Goal: Task Accomplishment & Management: Complete application form

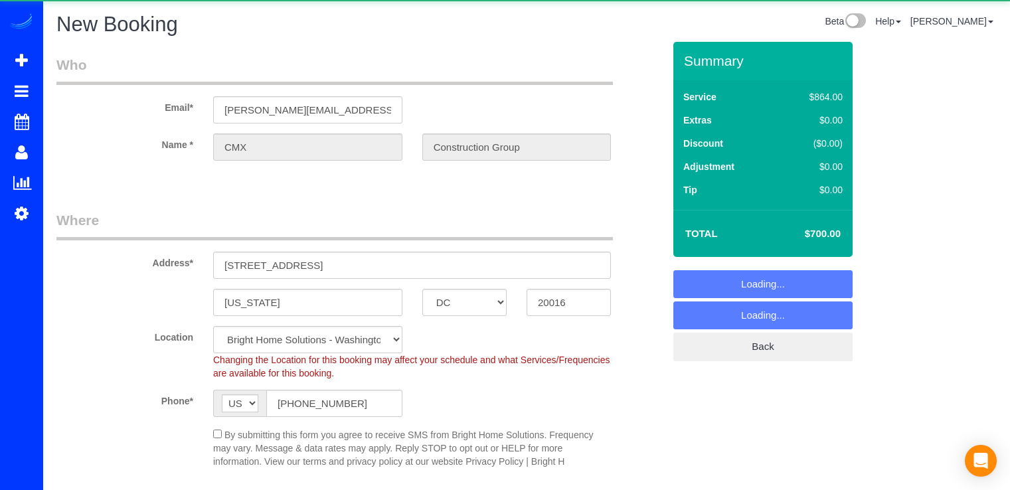
select select "DC"
select select "2"
select select "540"
select select "string:fspay"
select select "object:719"
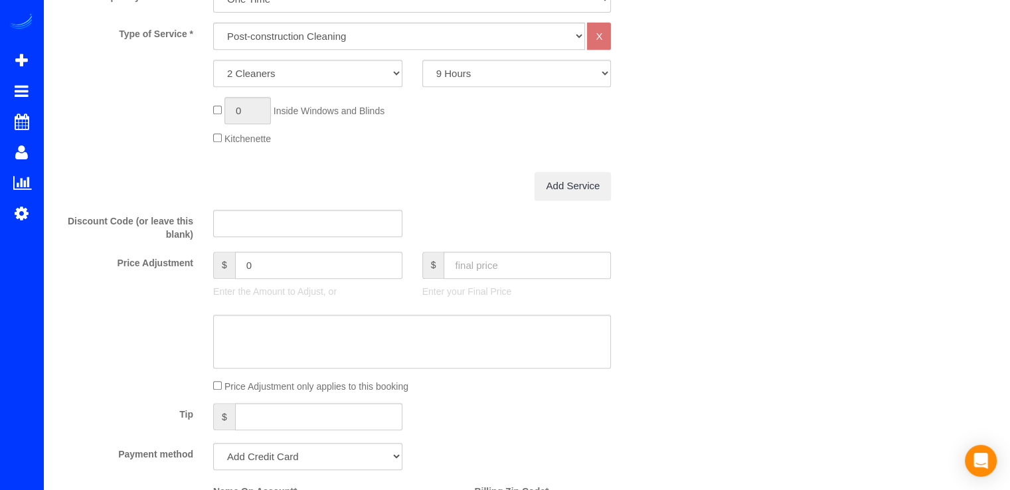
scroll to position [465, 0]
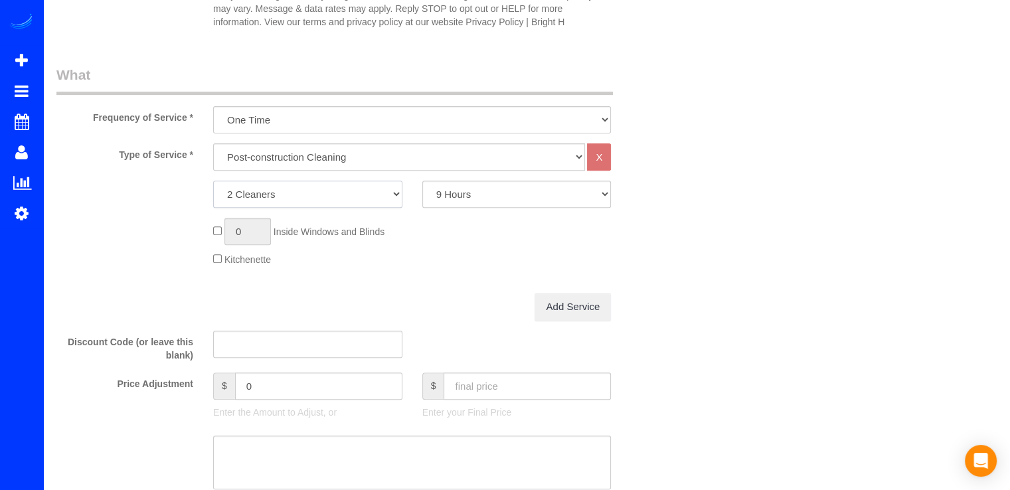
click at [367, 203] on select "1 Cleaner 2 Cleaners 3 Cleaners" at bounding box center [307, 194] width 189 height 27
select select "3"
click at [213, 181] on select "1 Cleaner 2 Cleaners 3 Cleaners" at bounding box center [307, 194] width 189 height 27
click at [570, 199] on select "1 Hour 2 Hours 3 Hours 4 Hours 5 Hours 6 Hours 7 Hours 8 Hours 9 Hours 10 Hours" at bounding box center [516, 194] width 189 height 27
select select "480"
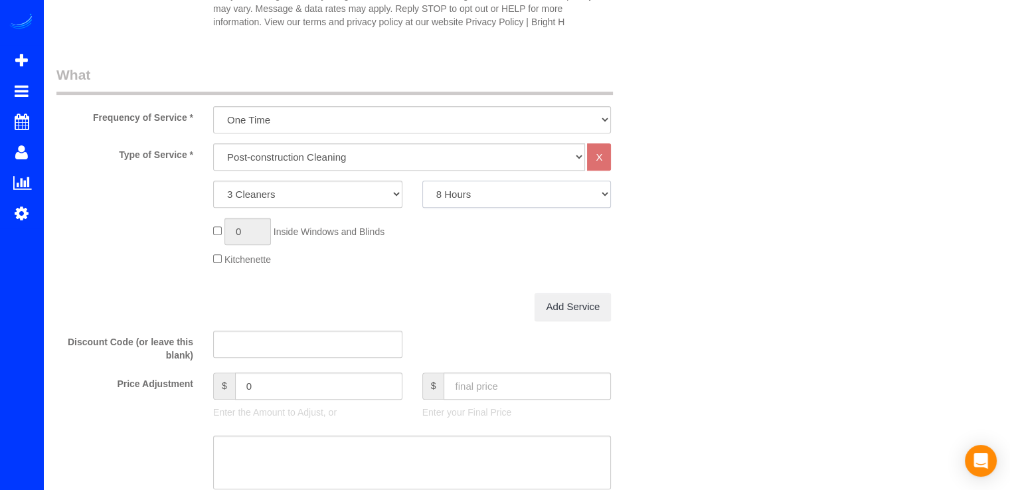
click at [422, 181] on select "1 Hour 2 Hours 3 Hours 4 Hours 5 Hours 6 Hours 7 Hours 8 Hours 9 Hours 10 Hours" at bounding box center [516, 194] width 189 height 27
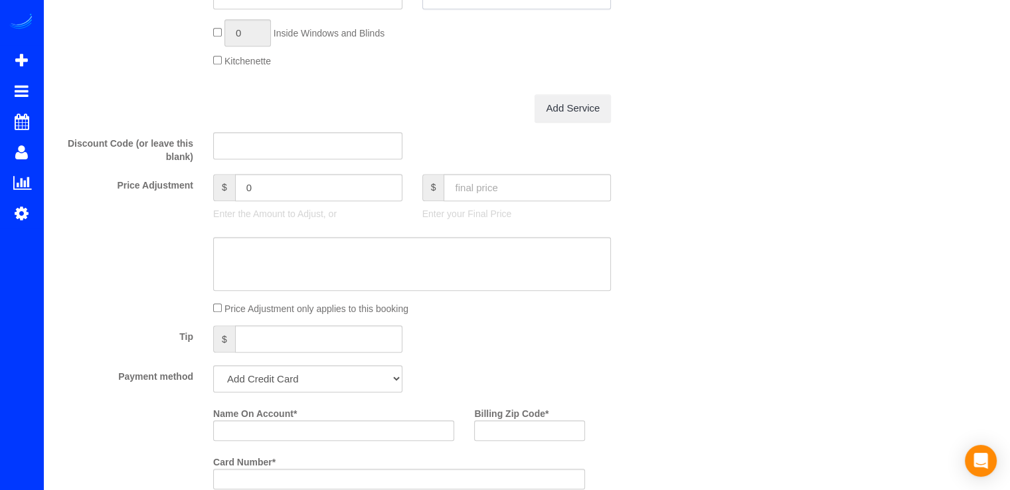
scroll to position [664, 0]
click at [499, 187] on input "text" at bounding box center [527, 186] width 167 height 27
type input "1850"
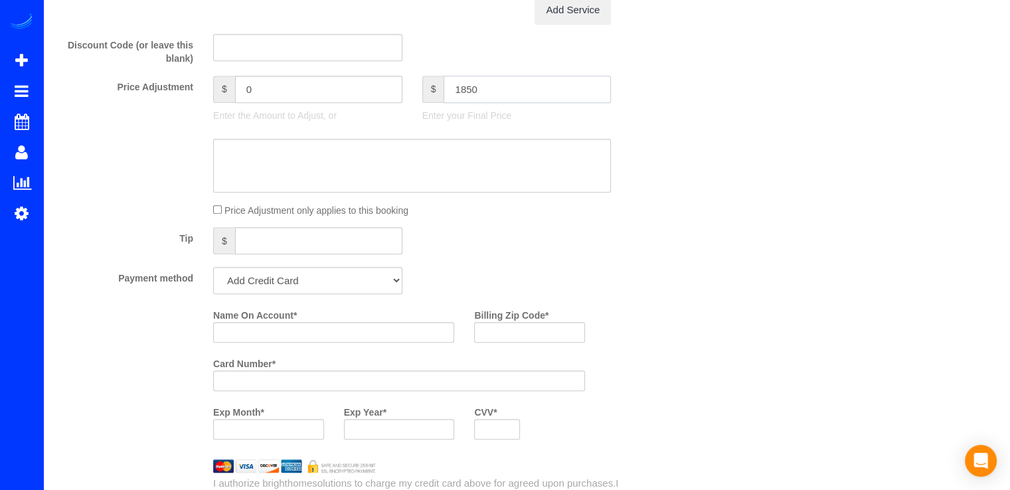
type input "698"
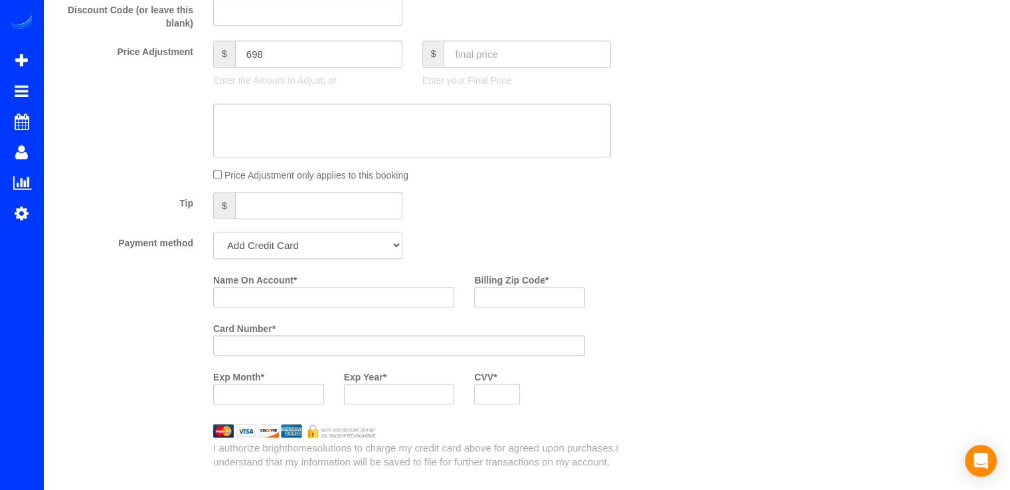
click at [322, 241] on select "Amex - 7002 - 07/2028 Amex - 7002 - 07/2028 (Default) Add Credit Card ─────────…" at bounding box center [307, 245] width 189 height 27
select select "string:check"
click at [213, 232] on select "Amex - 7002 - 07/2028 Amex - 7002 - 07/2028 (Default) Add Credit Card ─────────…" at bounding box center [307, 245] width 189 height 27
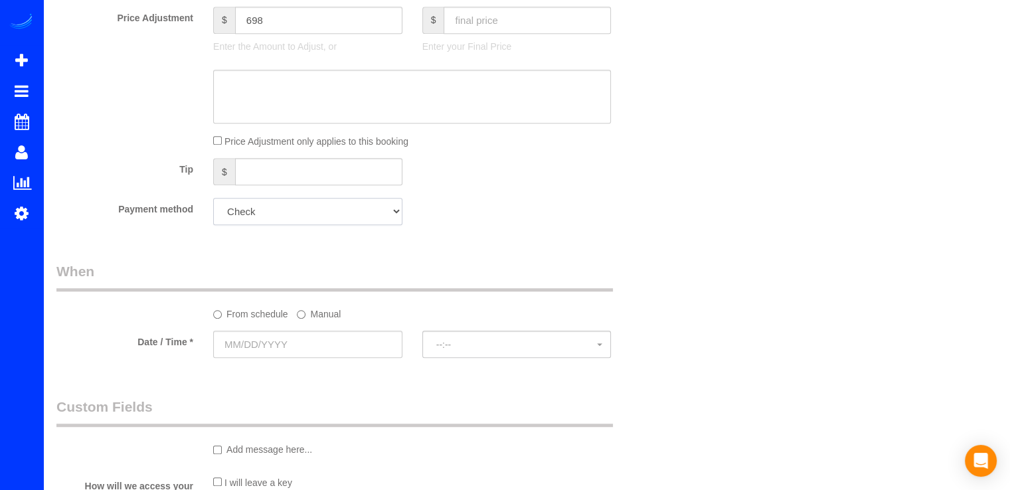
scroll to position [863, 0]
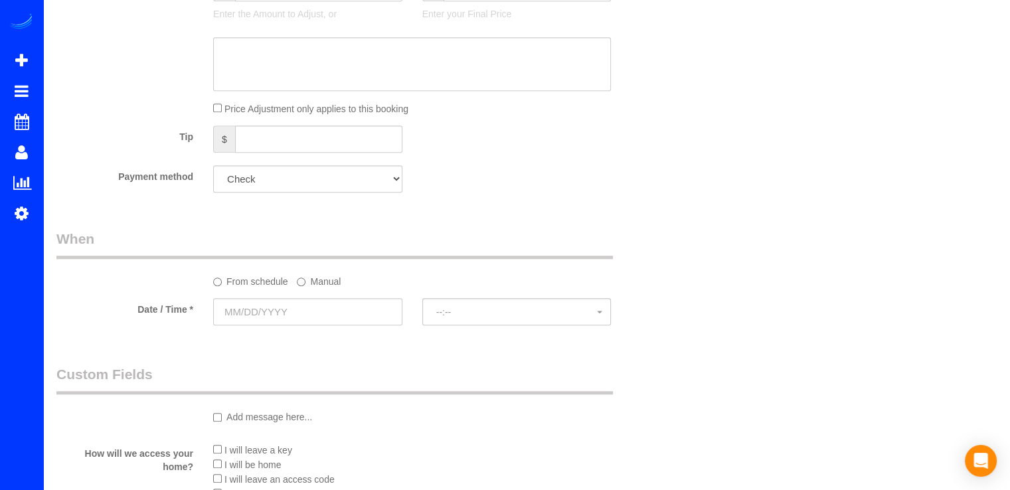
click at [256, 327] on div at bounding box center [307, 326] width 189 height 3
click at [259, 324] on input "text" at bounding box center [307, 311] width 189 height 27
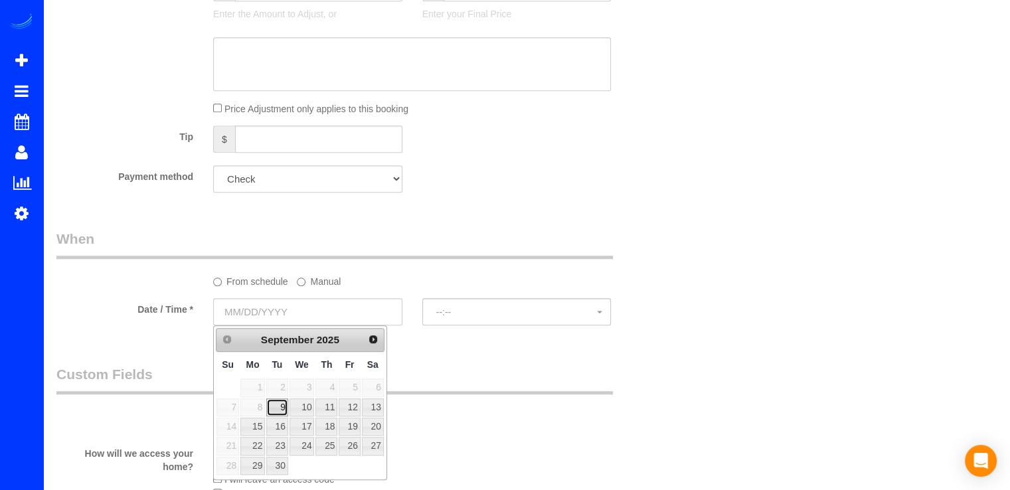
click at [275, 408] on link "9" at bounding box center [276, 407] width 21 height 18
type input "[DATE]"
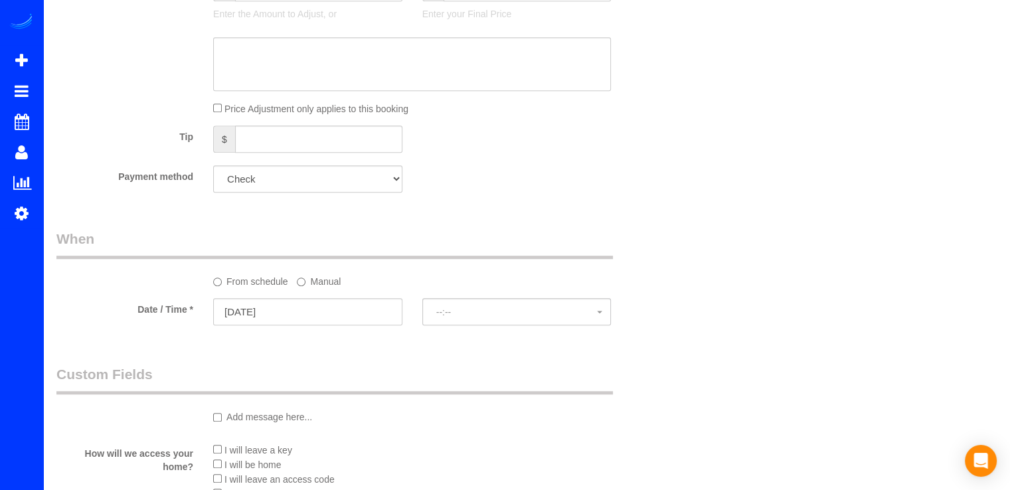
select select "spot1"
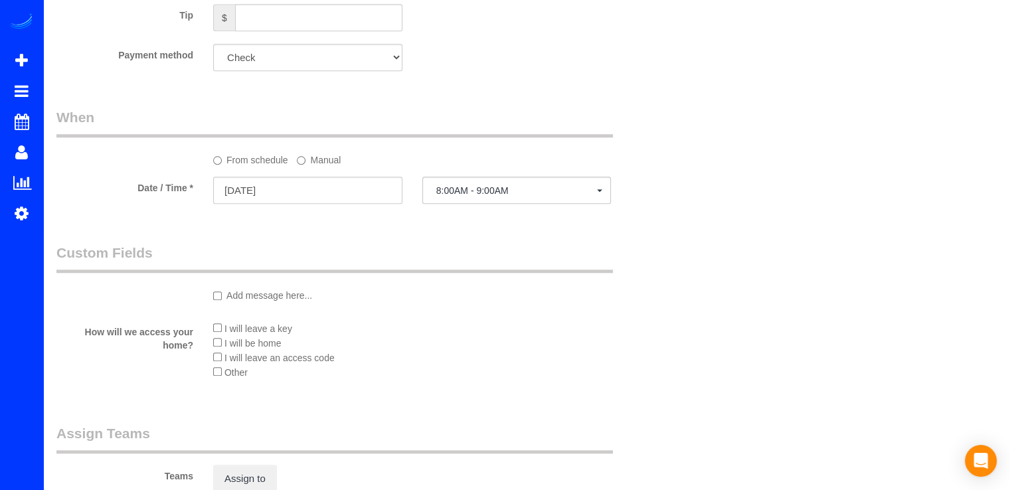
scroll to position [1063, 0]
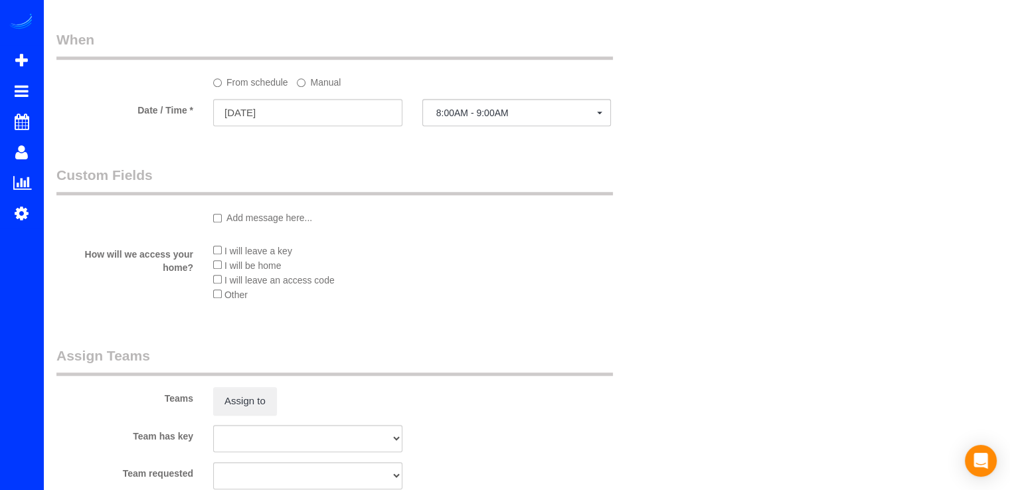
click at [211, 266] on div "I will leave a key I will be home I will leave an access code Other" at bounding box center [412, 276] width 418 height 67
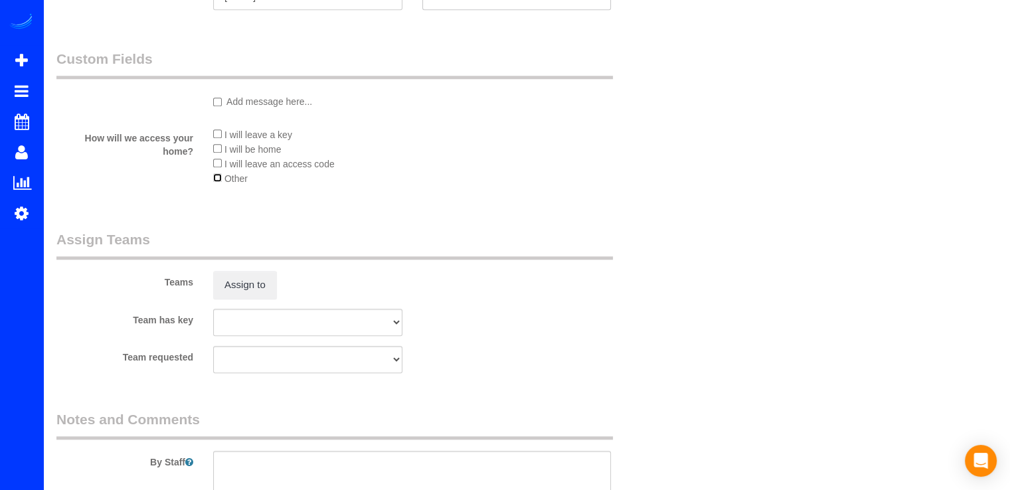
scroll to position [1328, 0]
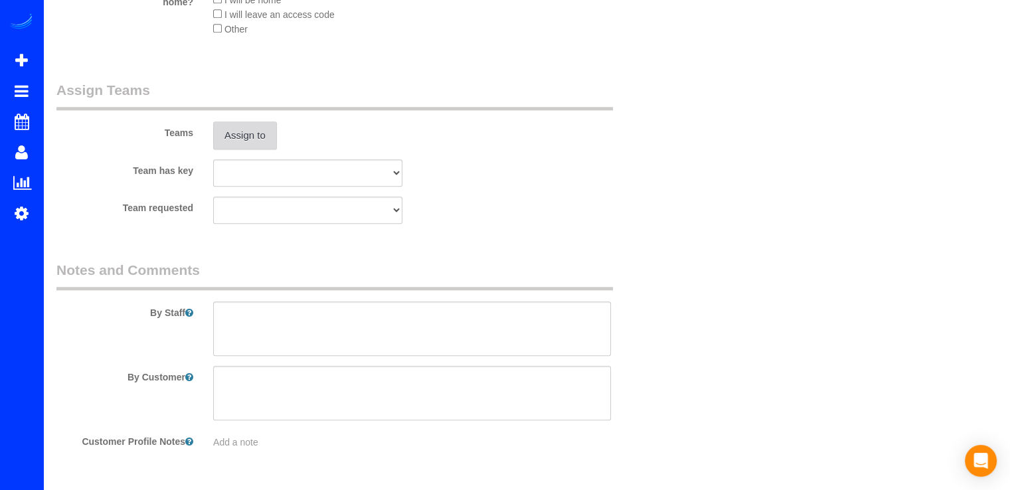
click at [239, 139] on button "Assign to" at bounding box center [245, 136] width 64 height 28
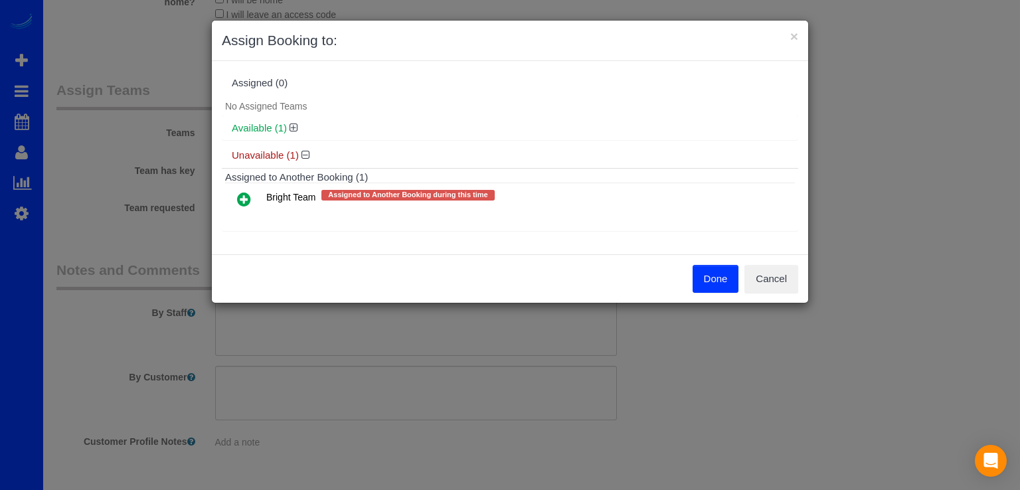
click at [242, 199] on icon at bounding box center [244, 199] width 14 height 16
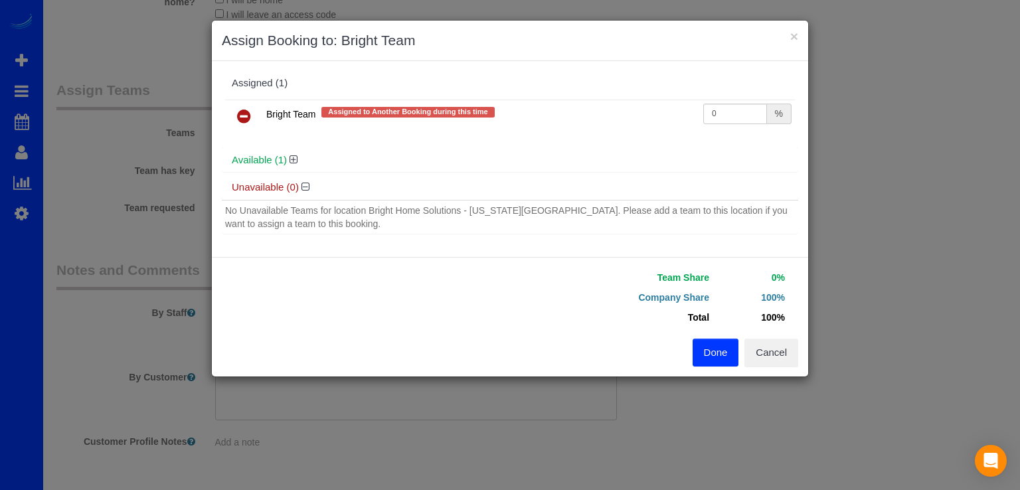
click at [710, 351] on button "Done" at bounding box center [716, 353] width 46 height 28
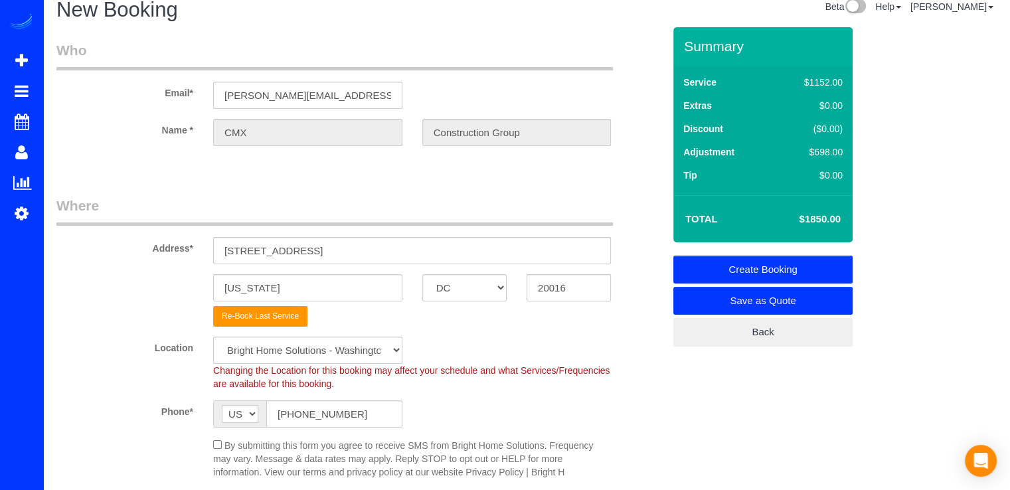
scroll to position [0, 0]
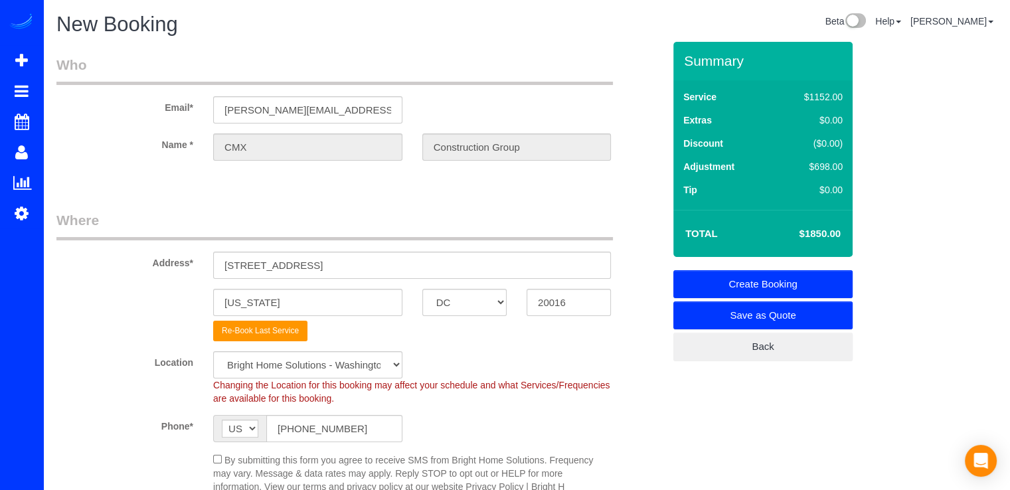
click at [747, 274] on link "Create Booking" at bounding box center [762, 284] width 179 height 28
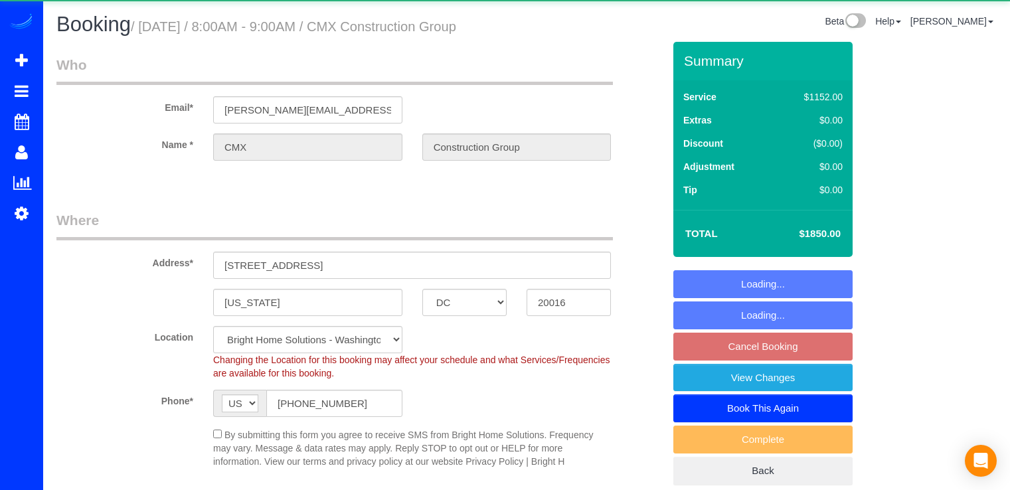
select select "DC"
select select "string:check"
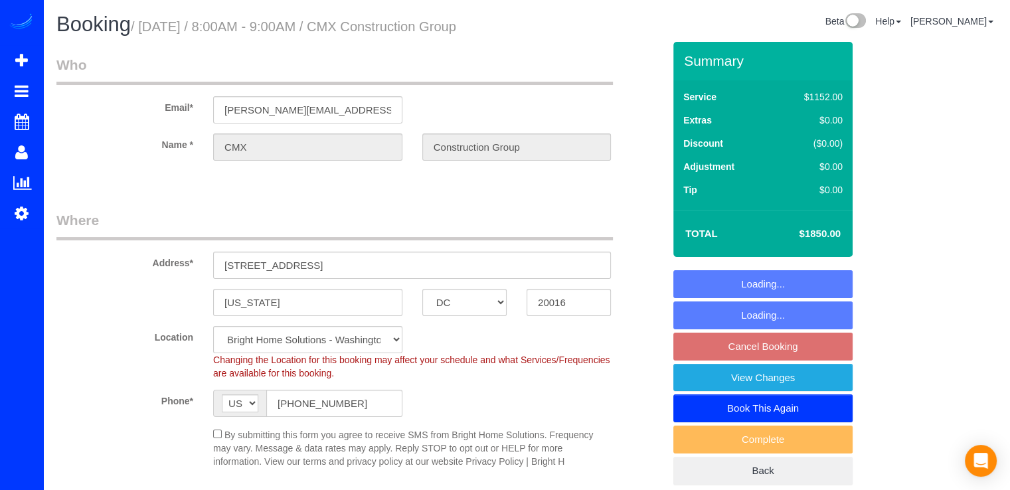
select select "object:671"
select select "3"
select select "480"
select select "spot1"
click at [839, 422] on link "Book This Again" at bounding box center [762, 408] width 179 height 28
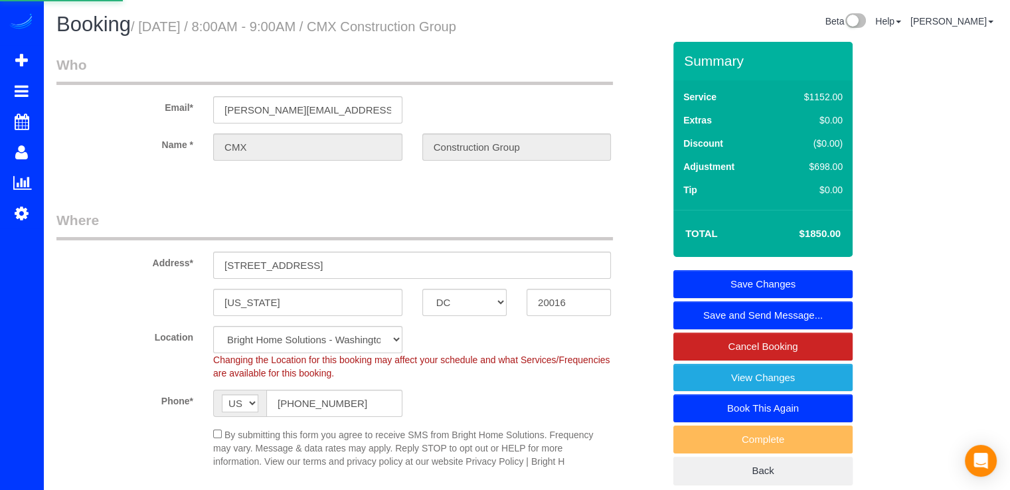
select select "DC"
select select "string:fspay"
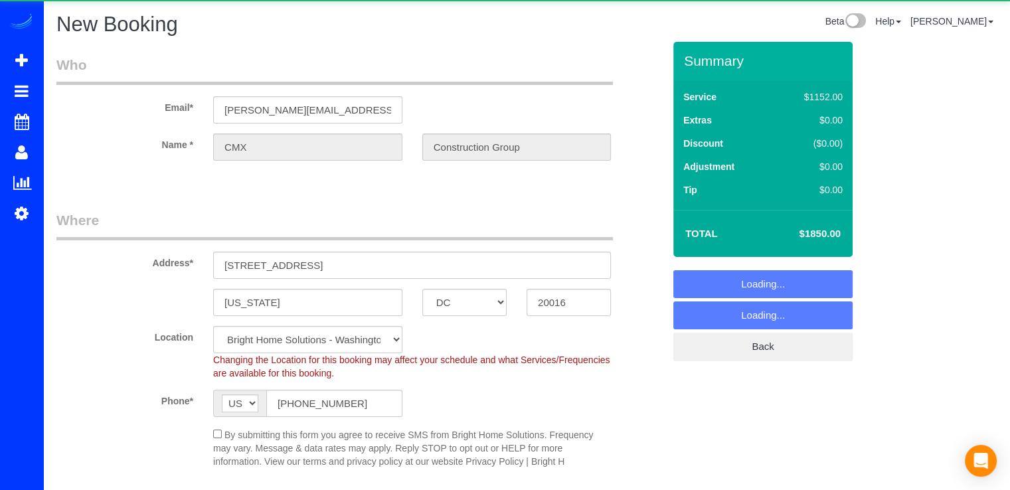
select select "object:1066"
select select "3"
select select "480"
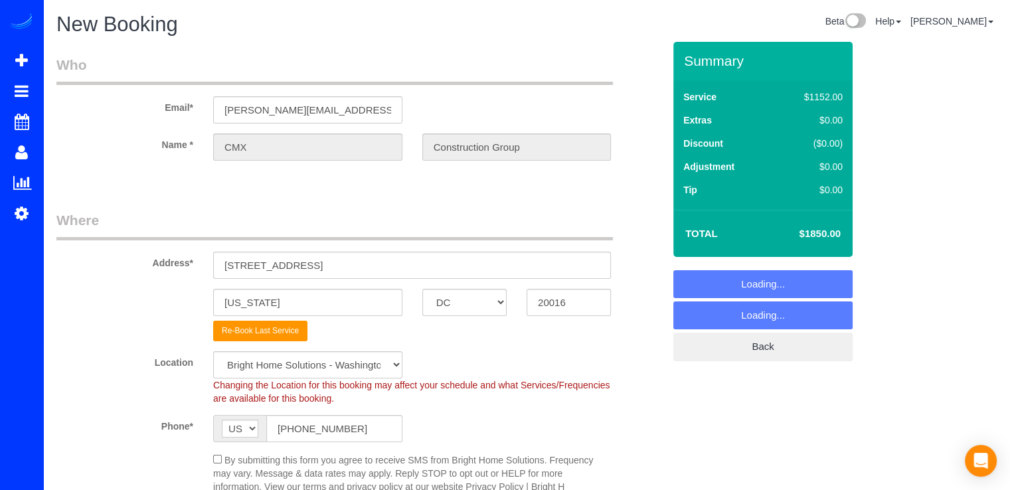
select select "object:1076"
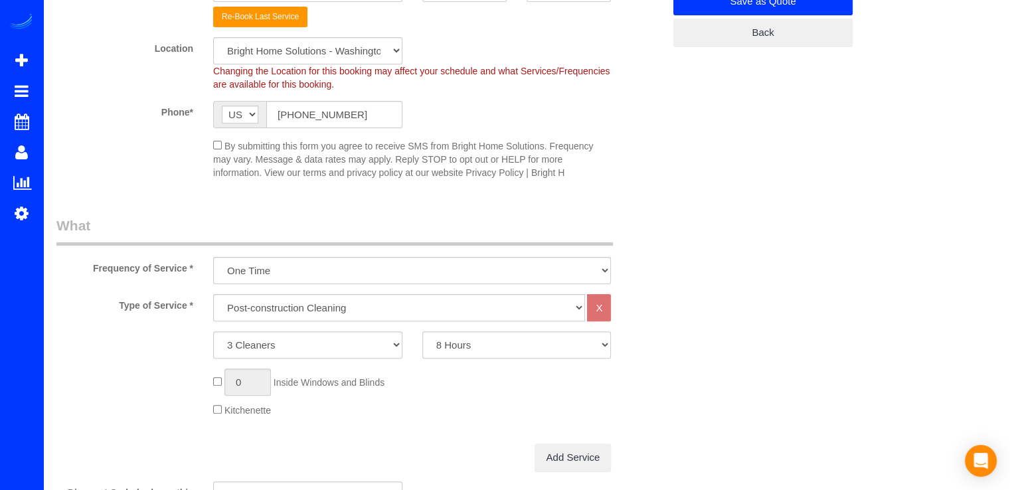
scroll to position [531, 0]
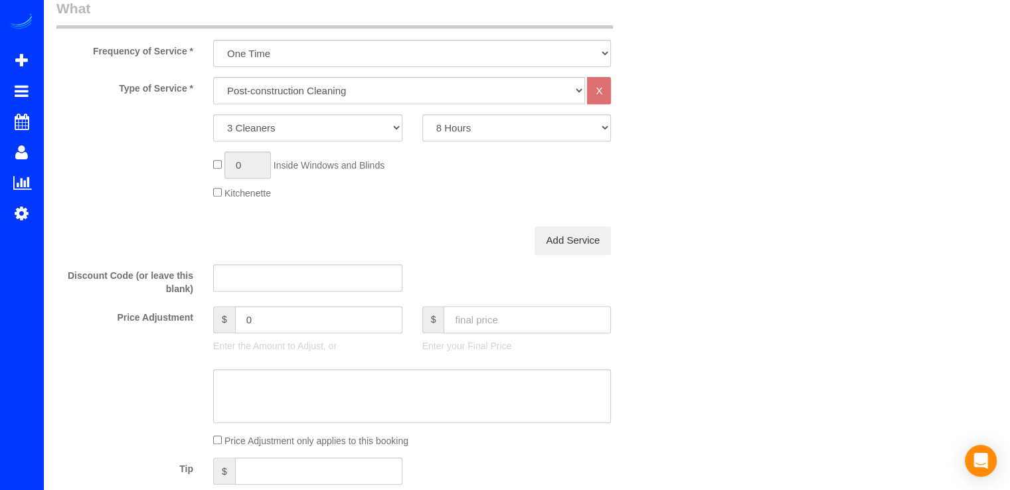
click at [488, 319] on input "text" at bounding box center [527, 319] width 167 height 27
type input "0"
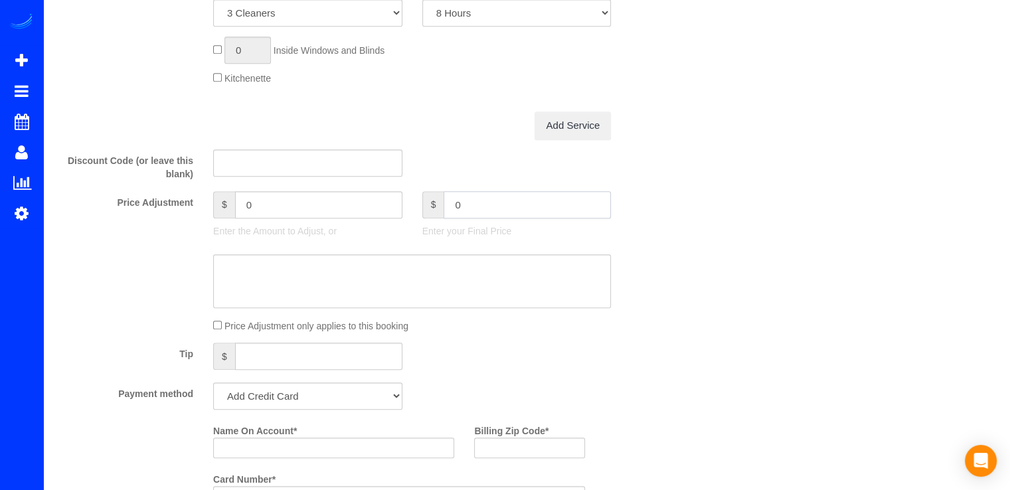
scroll to position [863, 0]
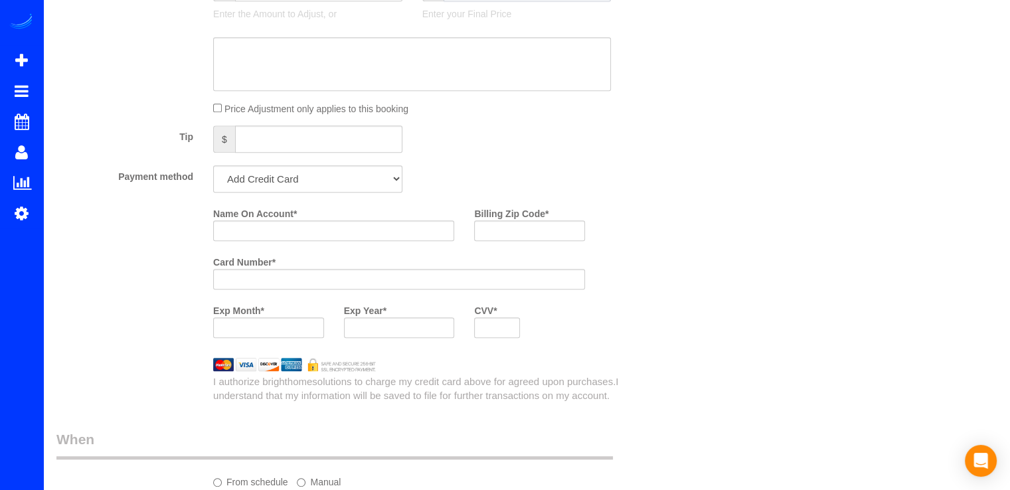
type input "-1152"
click at [321, 183] on select "Amex - 7002 - 07/2028 Amex - 7002 - 07/2028 (Default) Add Credit Card ─────────…" at bounding box center [307, 178] width 189 height 27
select select "string:check"
click at [213, 165] on select "Amex - 7002 - 07/2028 Amex - 7002 - 07/2028 (Default) Add Credit Card ─────────…" at bounding box center [307, 178] width 189 height 27
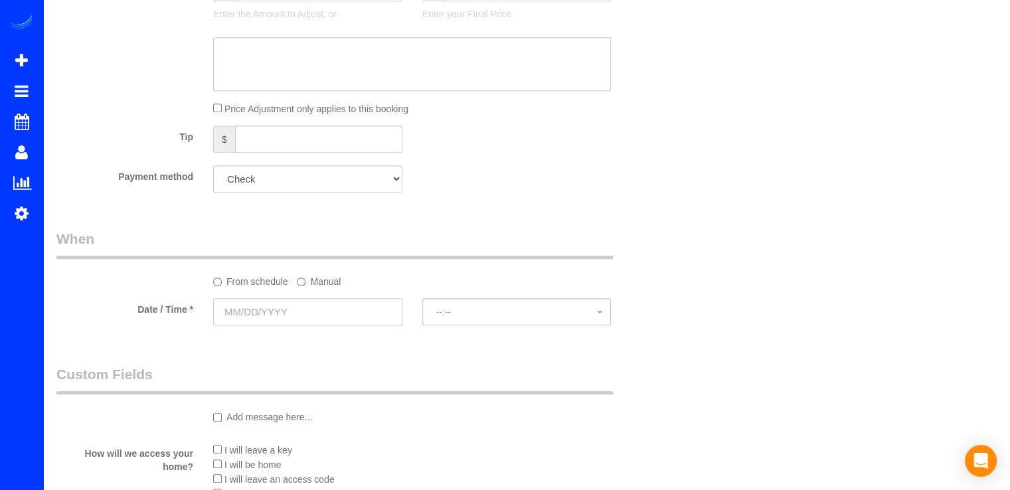
click at [294, 307] on input "text" at bounding box center [307, 311] width 189 height 27
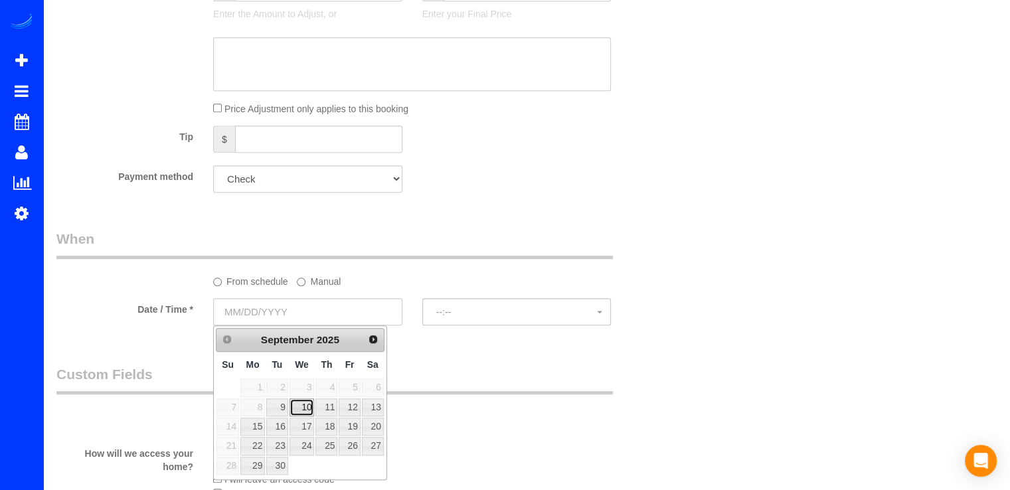
click at [308, 410] on link "10" at bounding box center [302, 407] width 25 height 18
type input "09/10/2025"
select select "spot41"
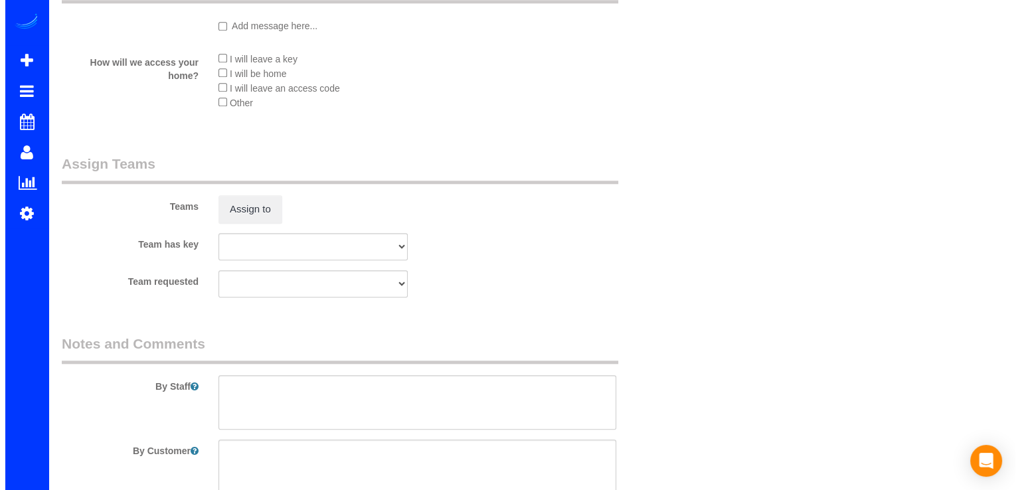
scroll to position [1371, 0]
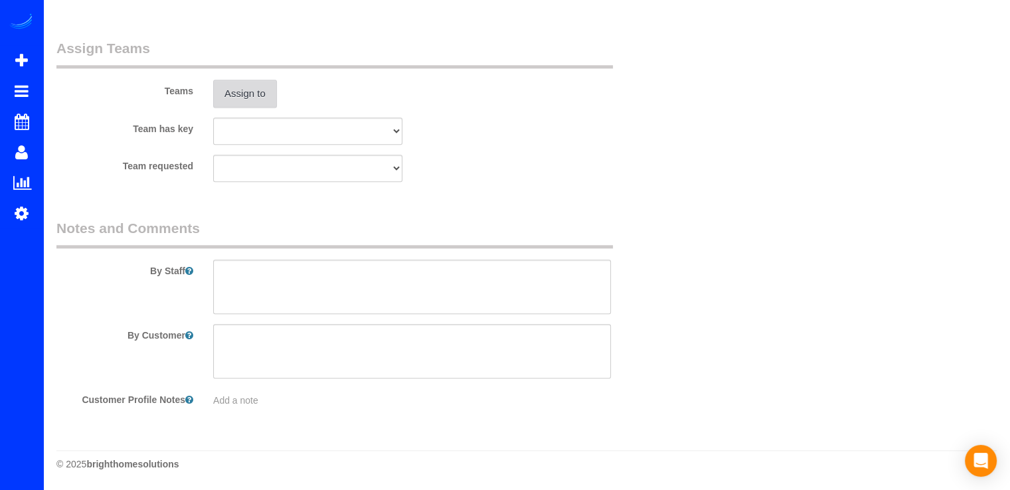
click at [244, 102] on button "Assign to" at bounding box center [245, 94] width 64 height 28
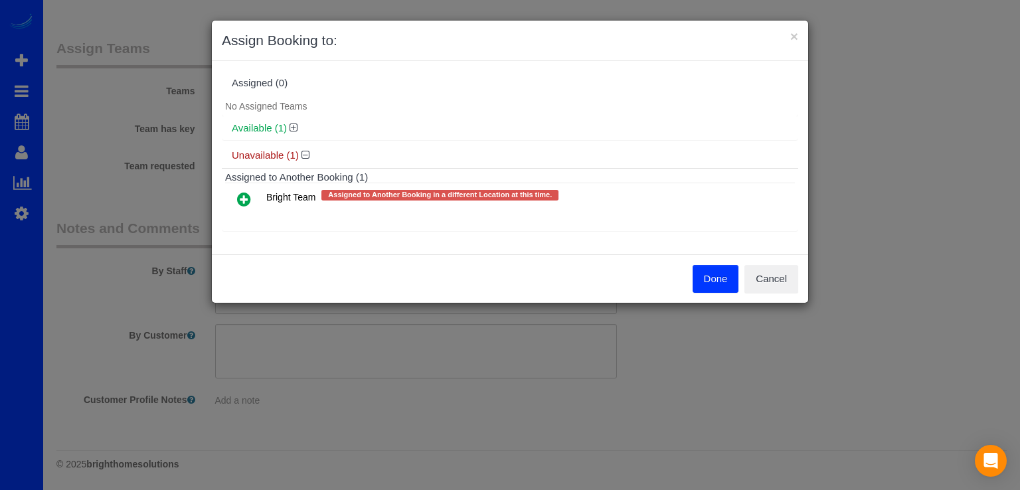
click at [242, 201] on icon at bounding box center [244, 199] width 14 height 16
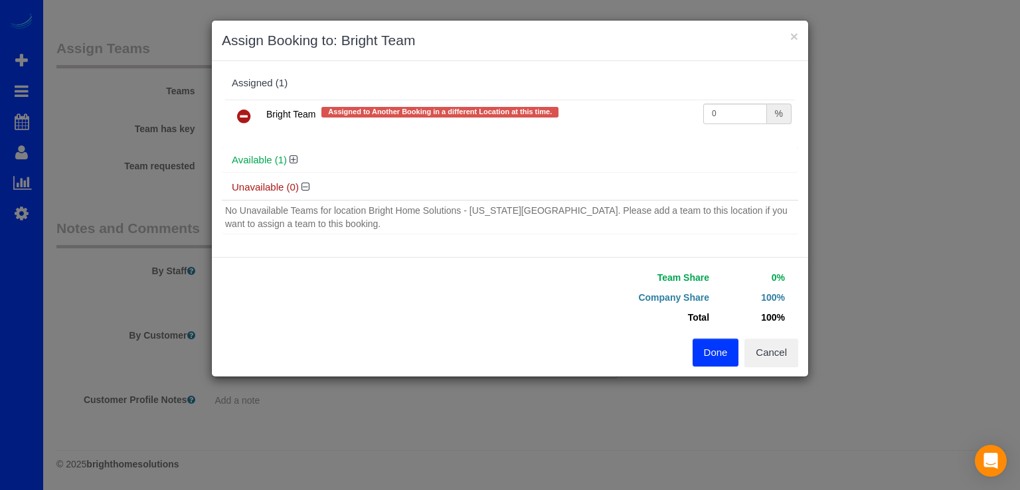
click at [731, 351] on button "Done" at bounding box center [716, 353] width 46 height 28
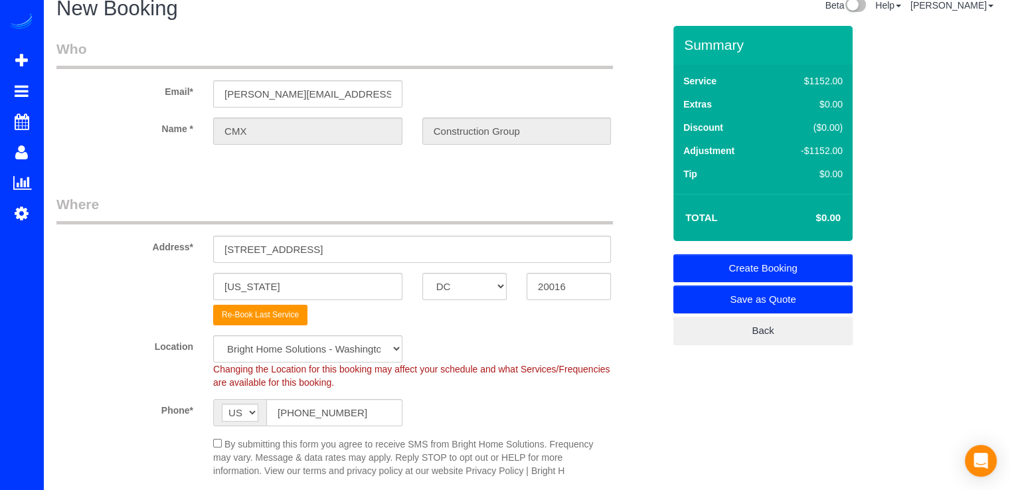
scroll to position [0, 0]
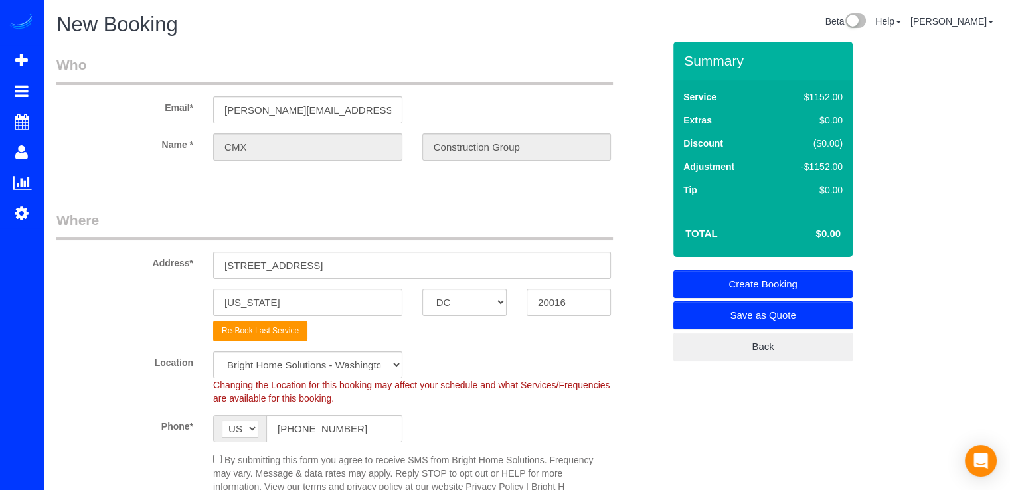
click at [775, 282] on link "Create Booking" at bounding box center [762, 284] width 179 height 28
